Goal: Find specific page/section: Find specific page/section

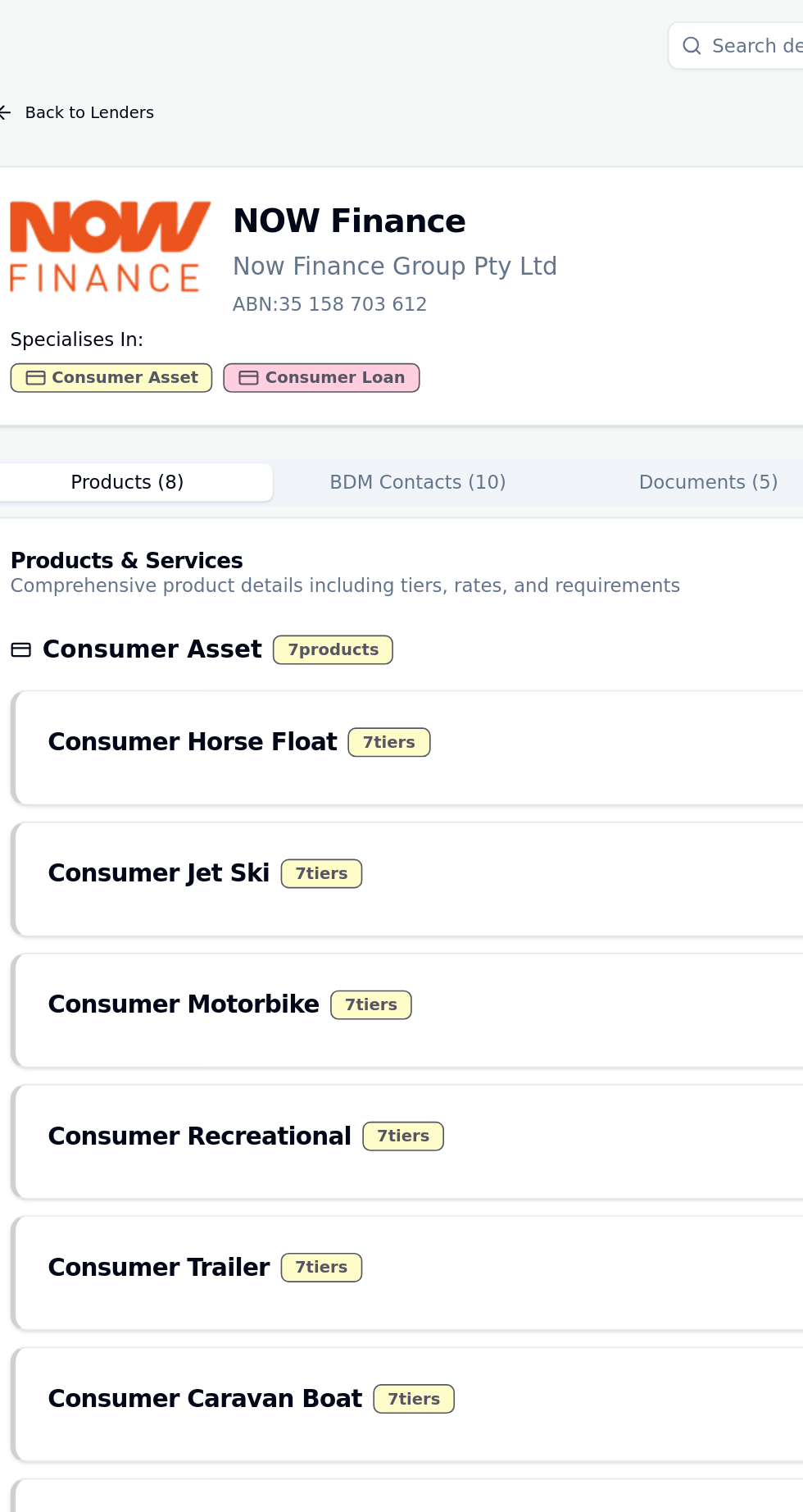
click at [108, 71] on button "Back to Lenders" at bounding box center [124, 69] width 118 height 26
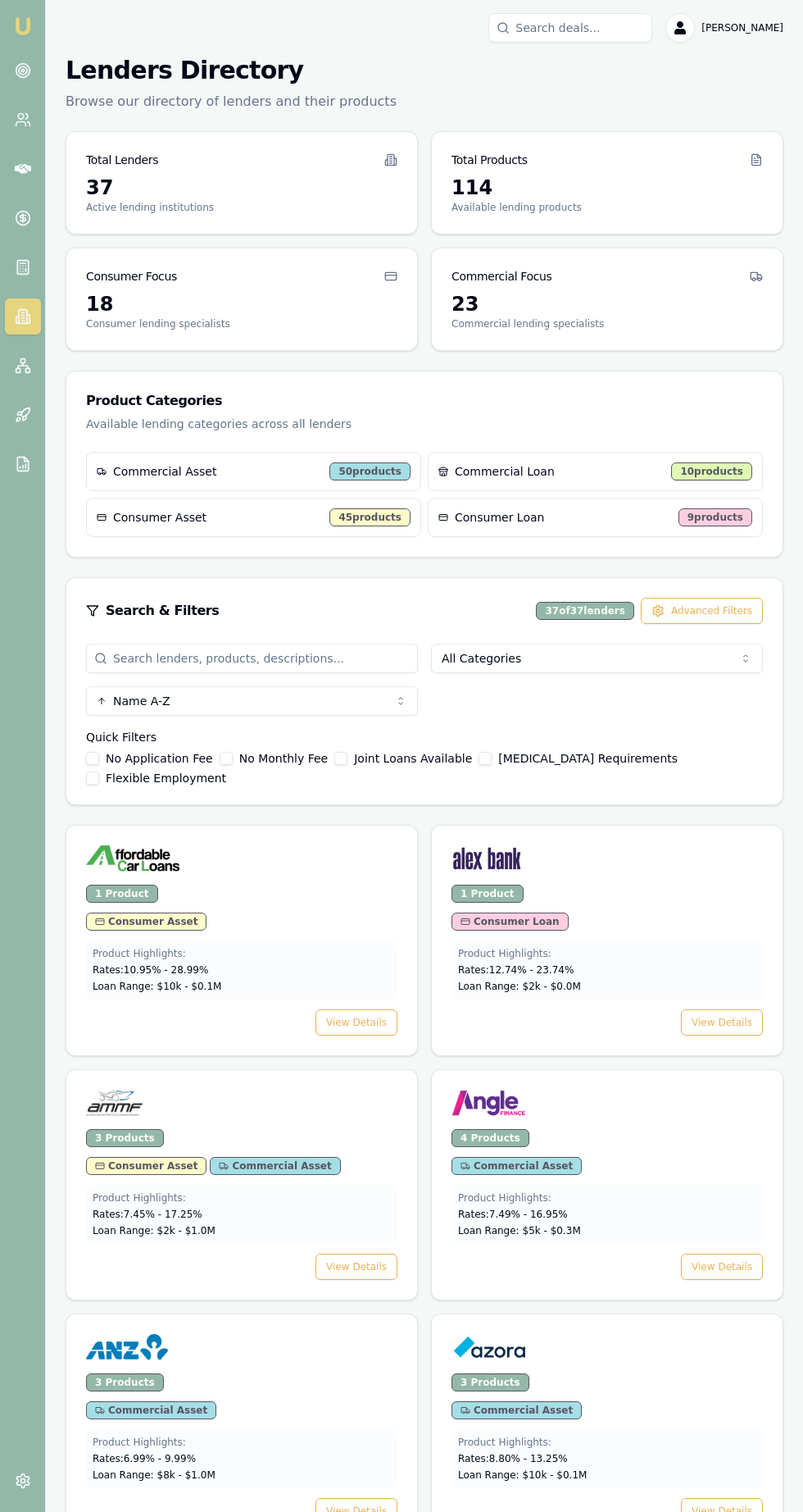
click at [22, 70] on icon at bounding box center [23, 70] width 17 height 17
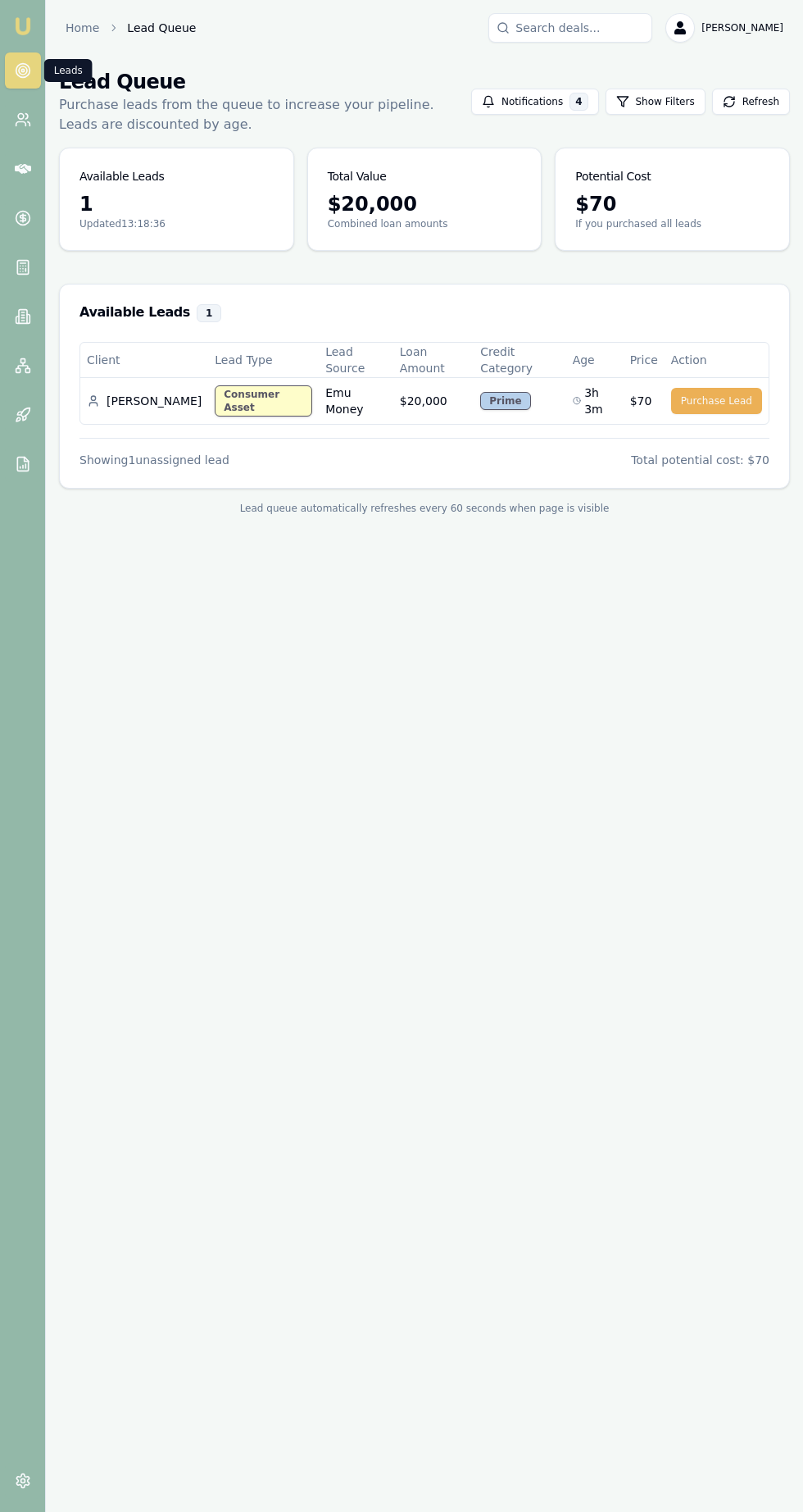
click at [23, 218] on icon at bounding box center [23, 218] width 0 height 8
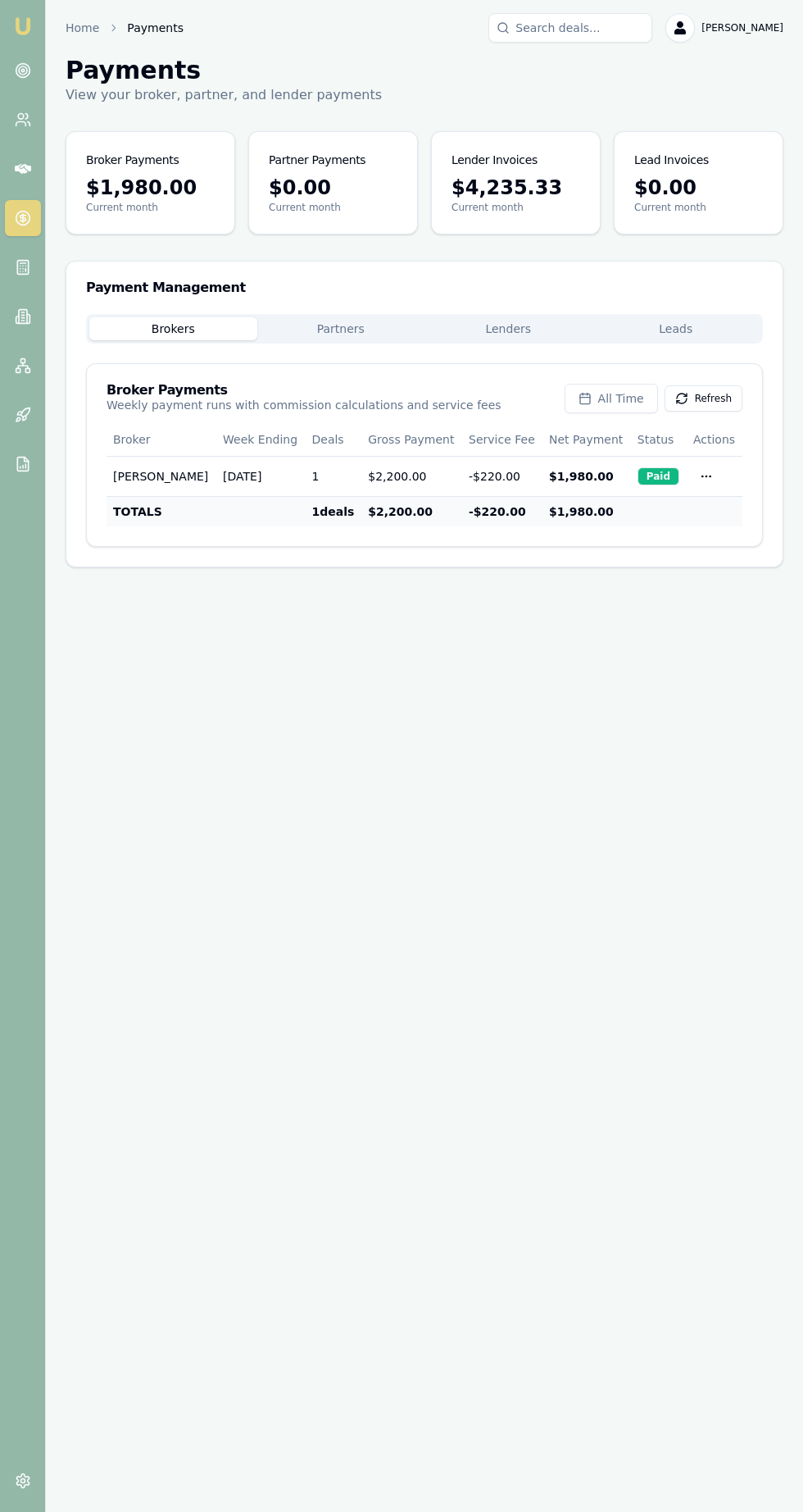
click at [22, 267] on icon at bounding box center [23, 268] width 17 height 17
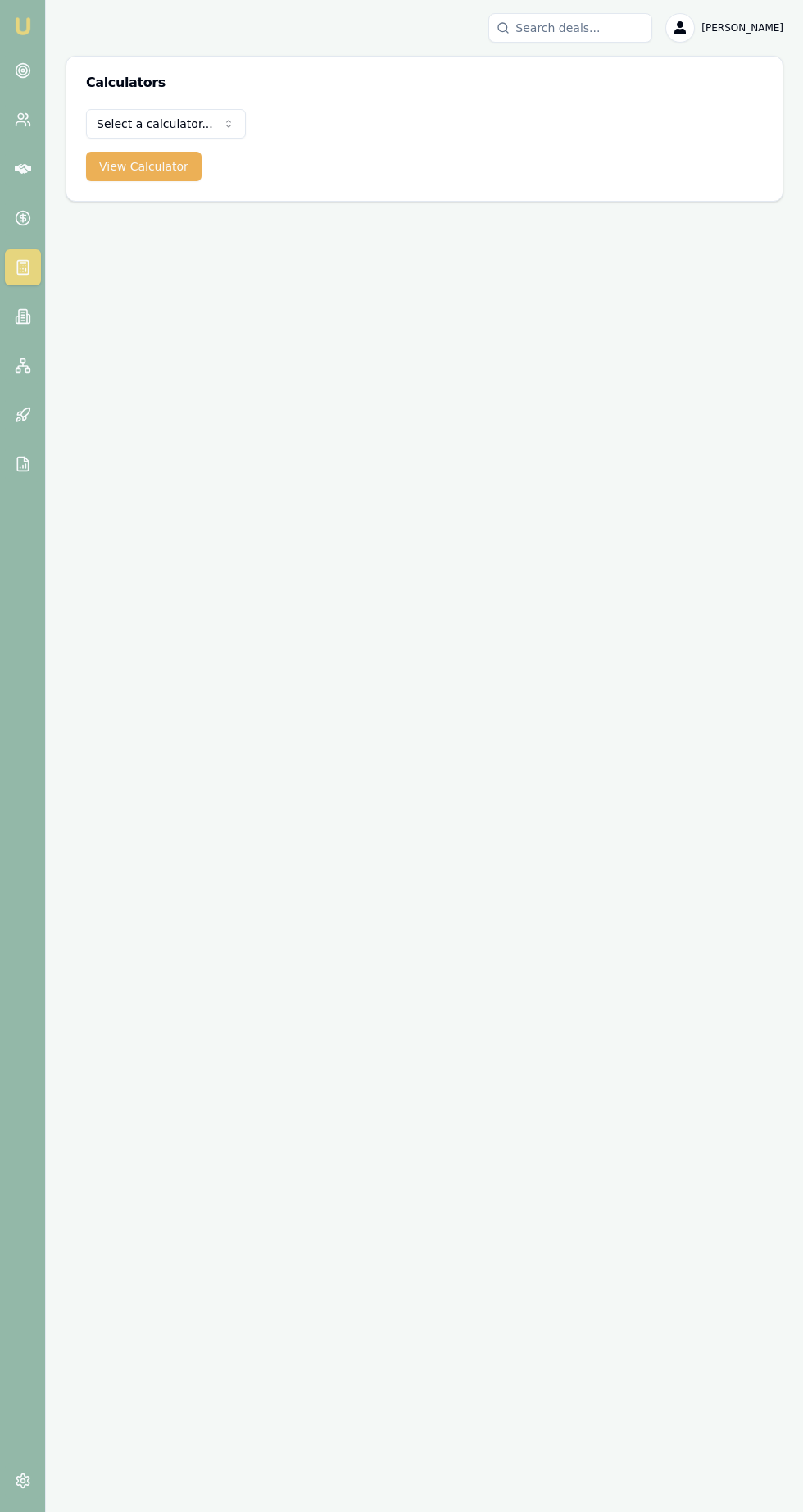
click at [23, 218] on icon at bounding box center [23, 218] width 0 height 8
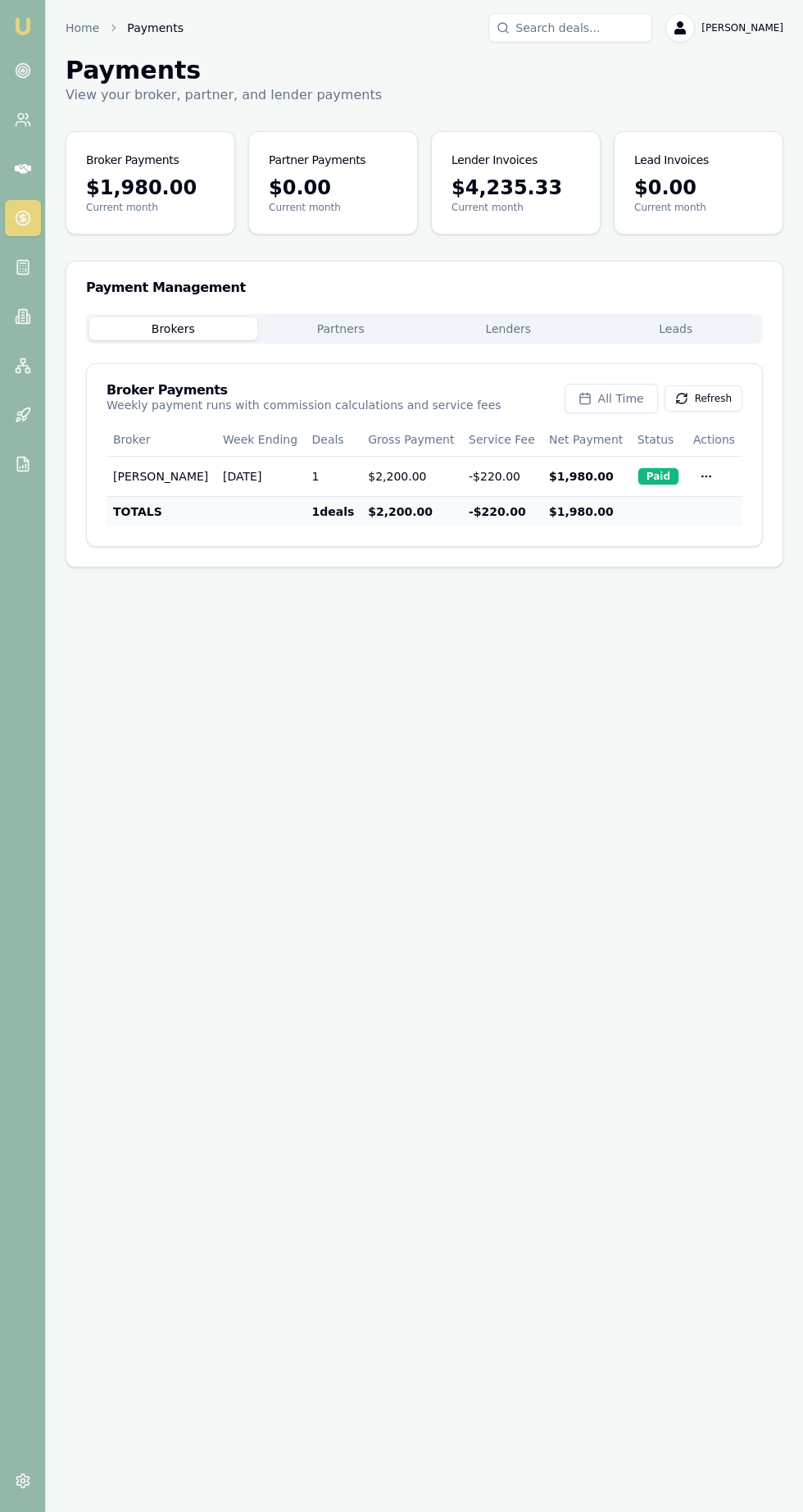
click at [22, 316] on icon at bounding box center [23, 316] width 17 height 17
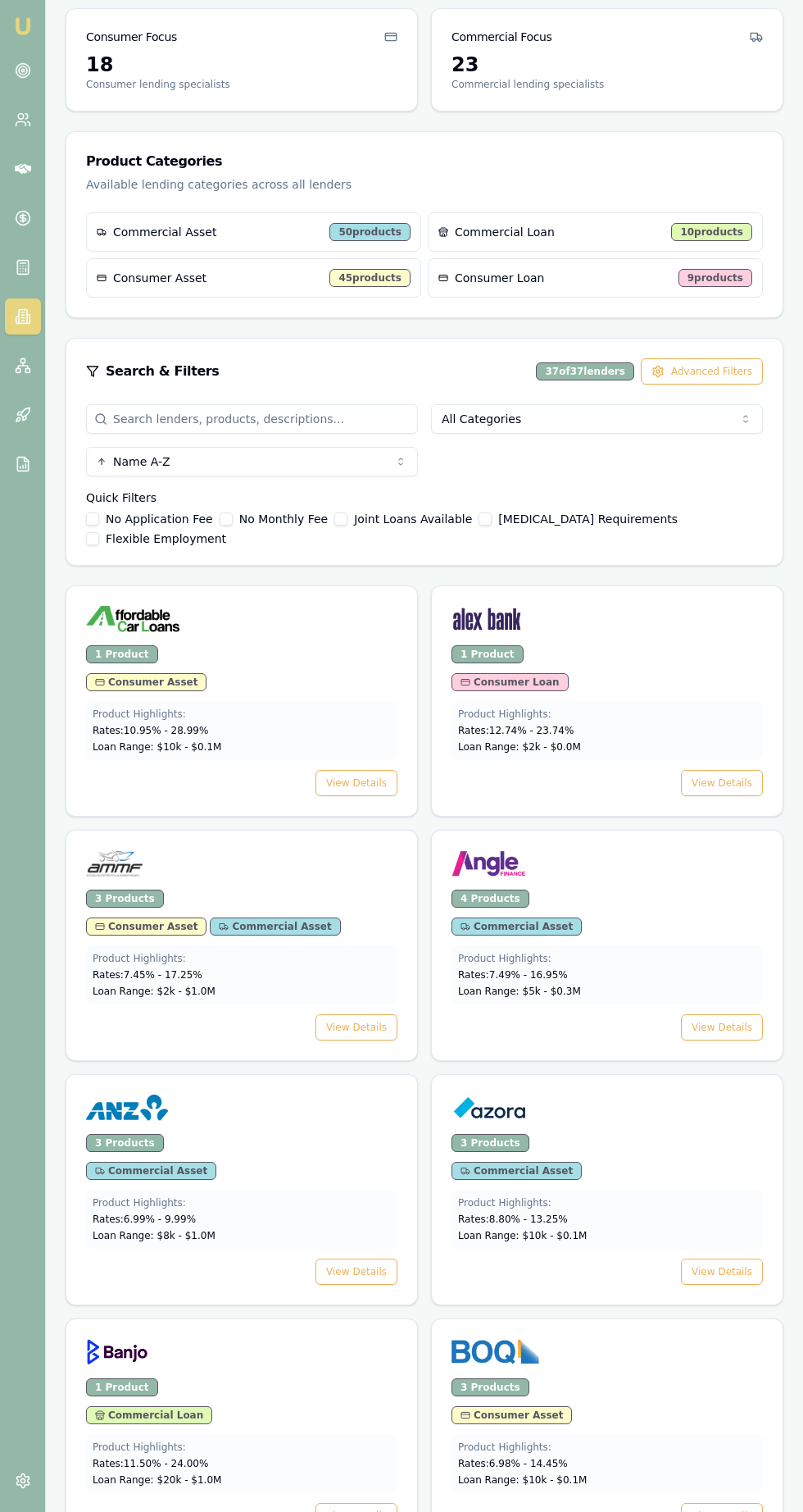
scroll to position [251, 0]
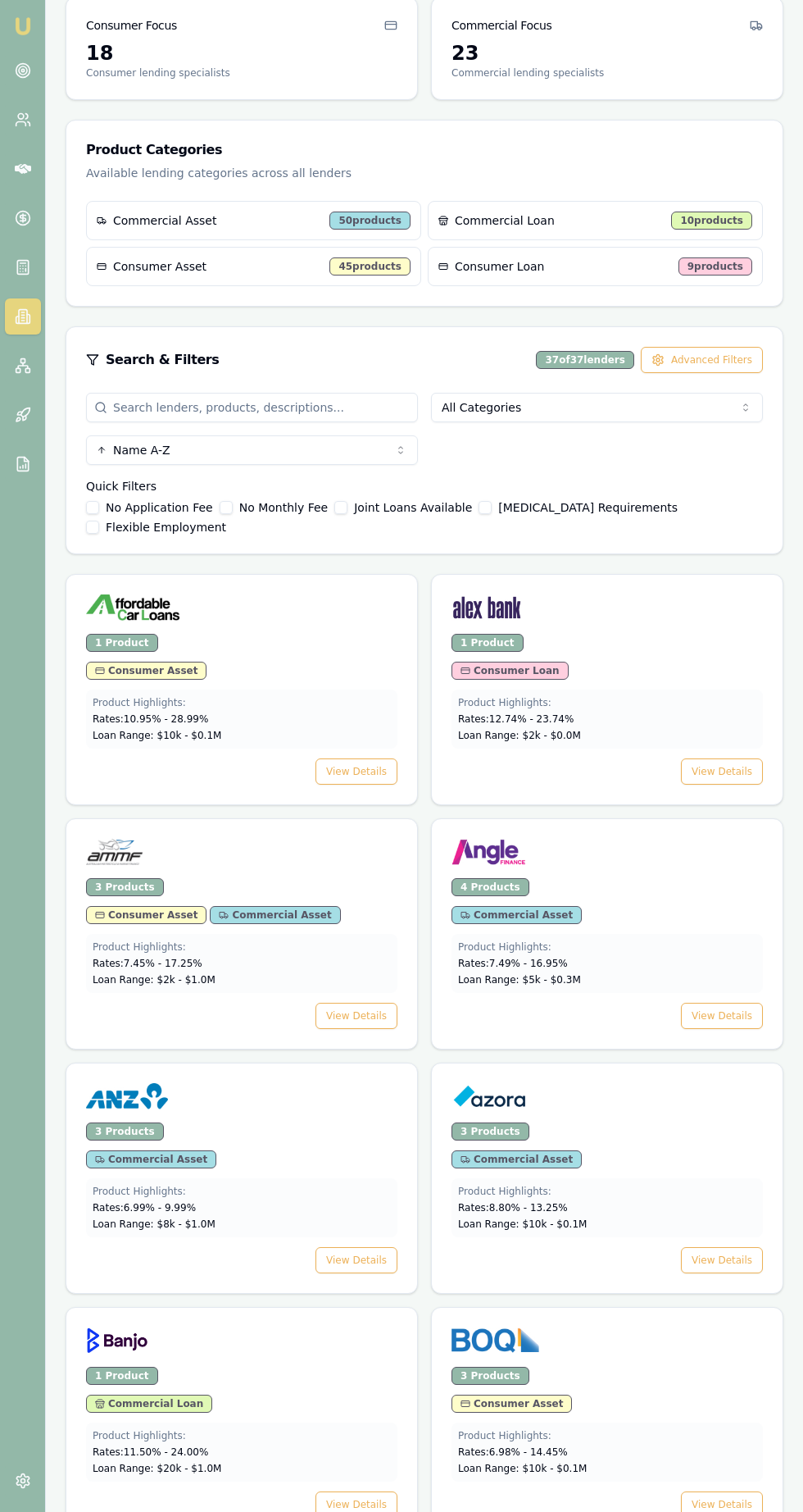
click at [32, 166] on link at bounding box center [23, 168] width 36 height 36
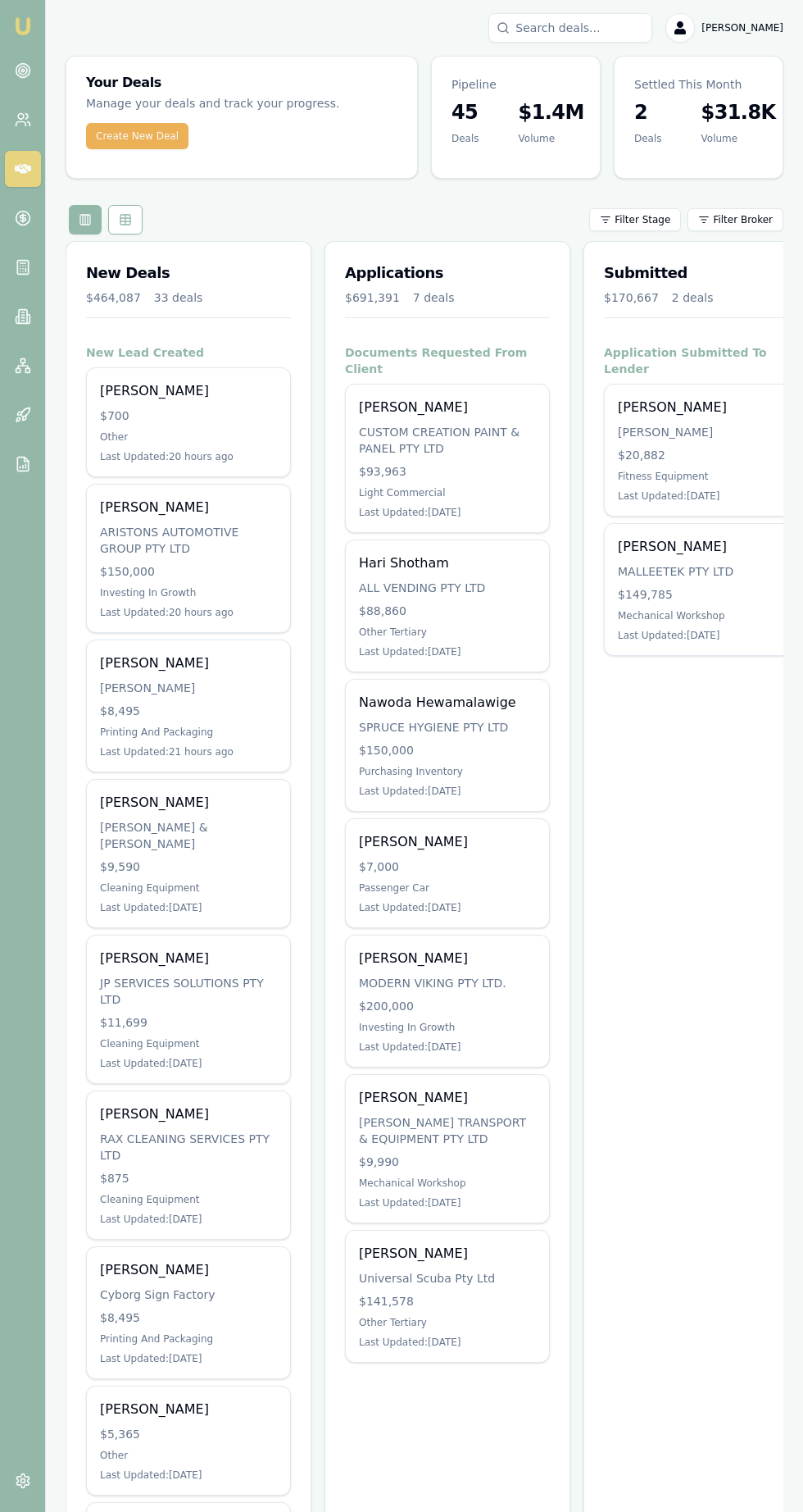
click at [408, 580] on div "ALL VENDING PTY LTD" at bounding box center [448, 588] width 177 height 17
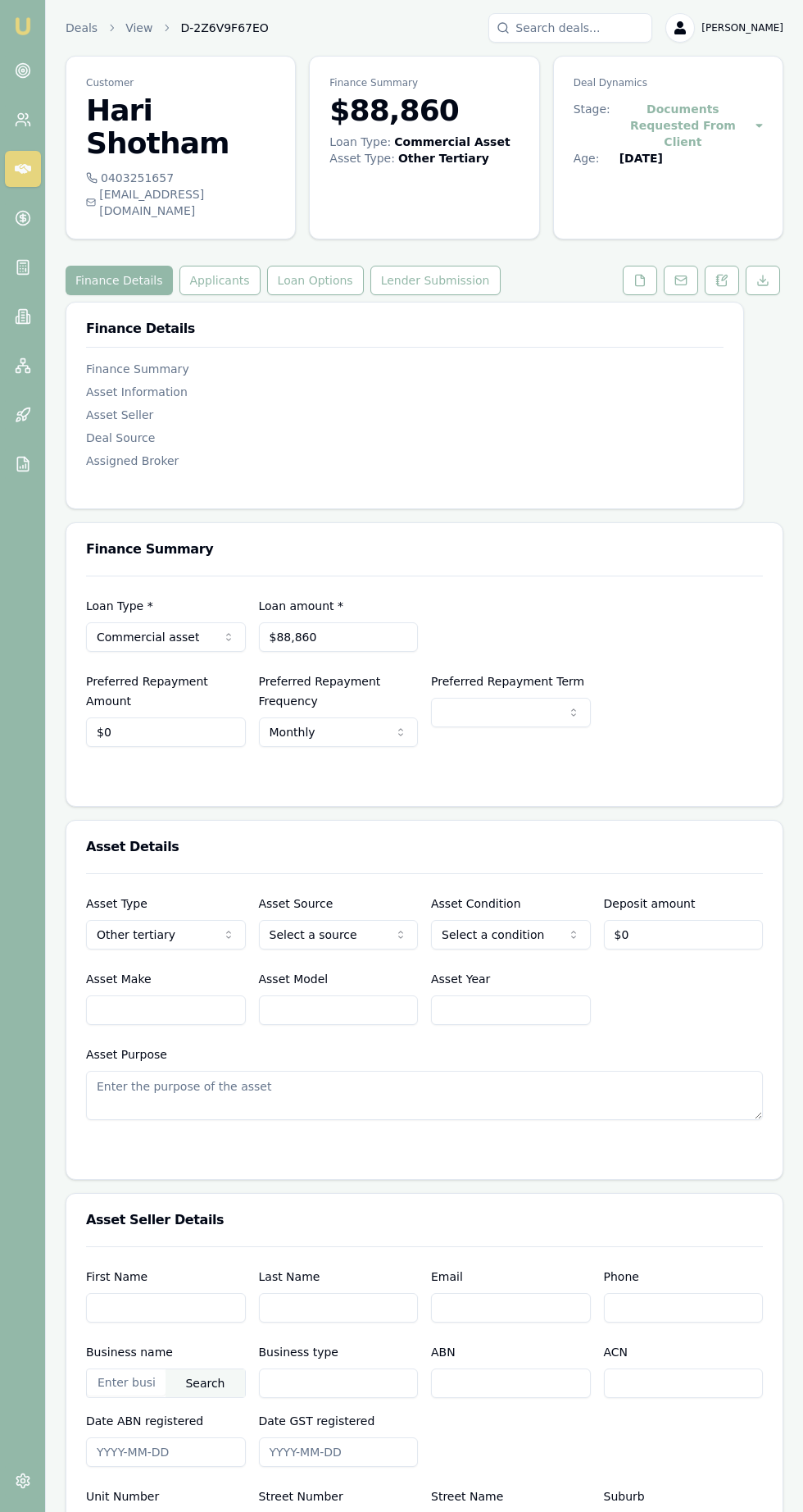
click at [640, 274] on icon at bounding box center [640, 280] width 13 height 13
